Goal: Go to known website: Access a specific website the user already knows

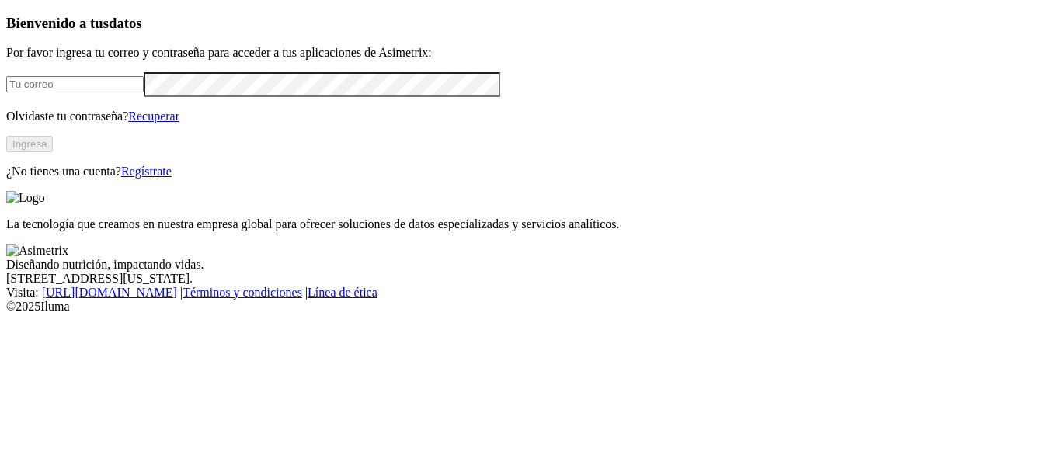
type input "[EMAIL_ADDRESS][PERSON_NAME][DOMAIN_NAME]"
click at [53, 152] on button "Ingresa" at bounding box center [29, 144] width 47 height 16
